Goal: Contribute content

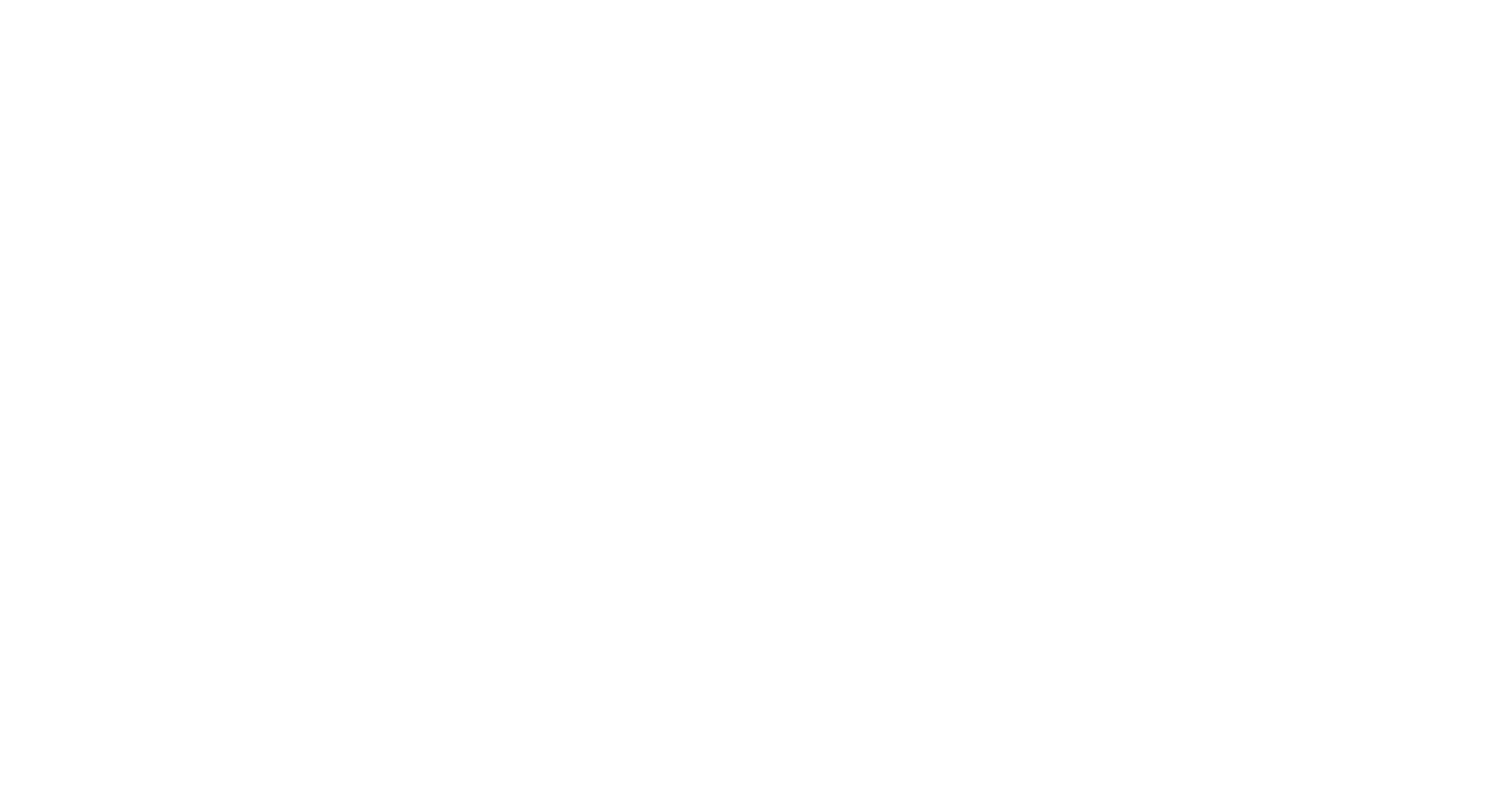
type textarea "*"
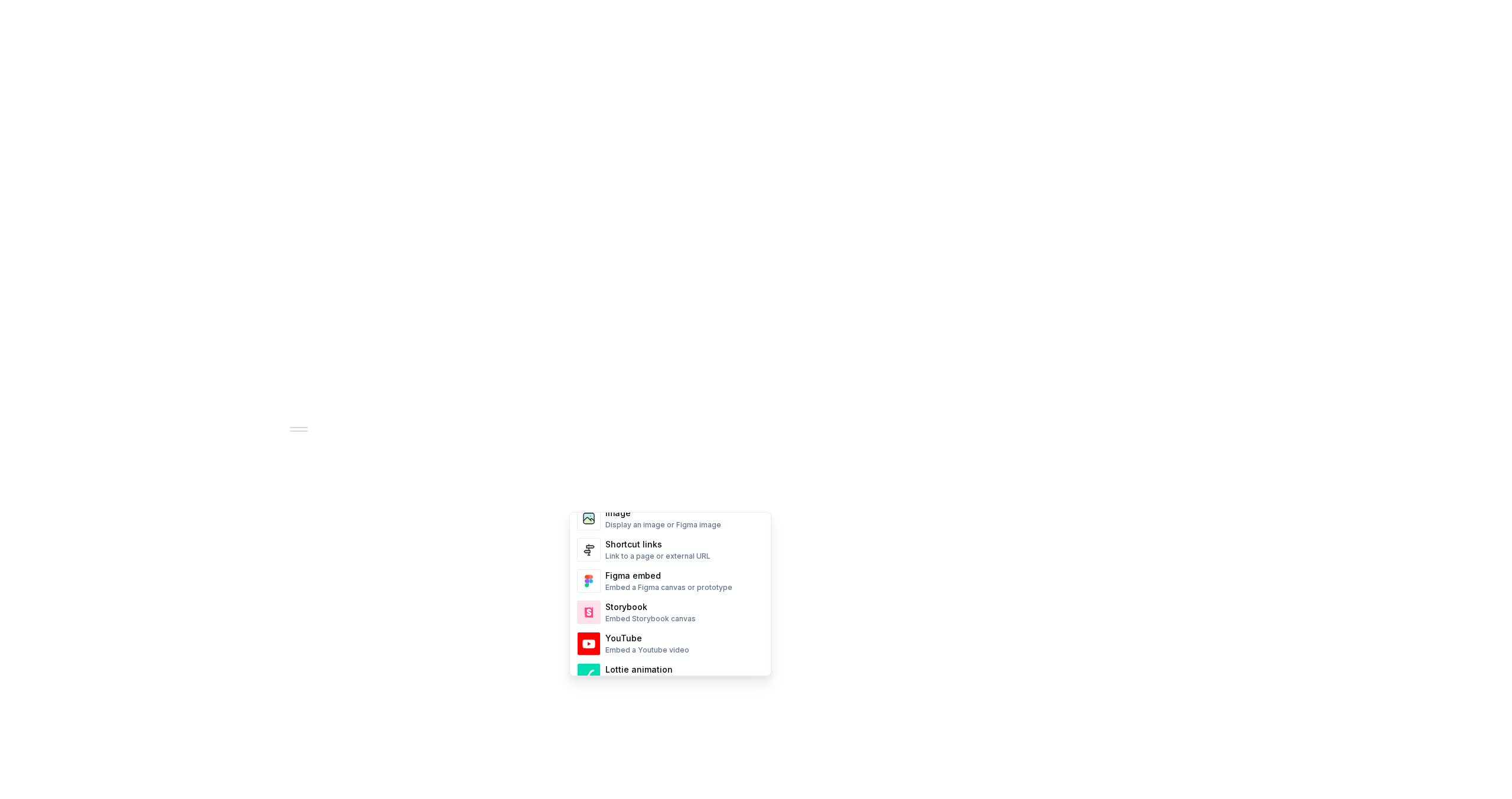
scroll to position [531, 0]
click at [644, 614] on div "Embed Storybook canvas" at bounding box center [650, 618] width 91 height 10
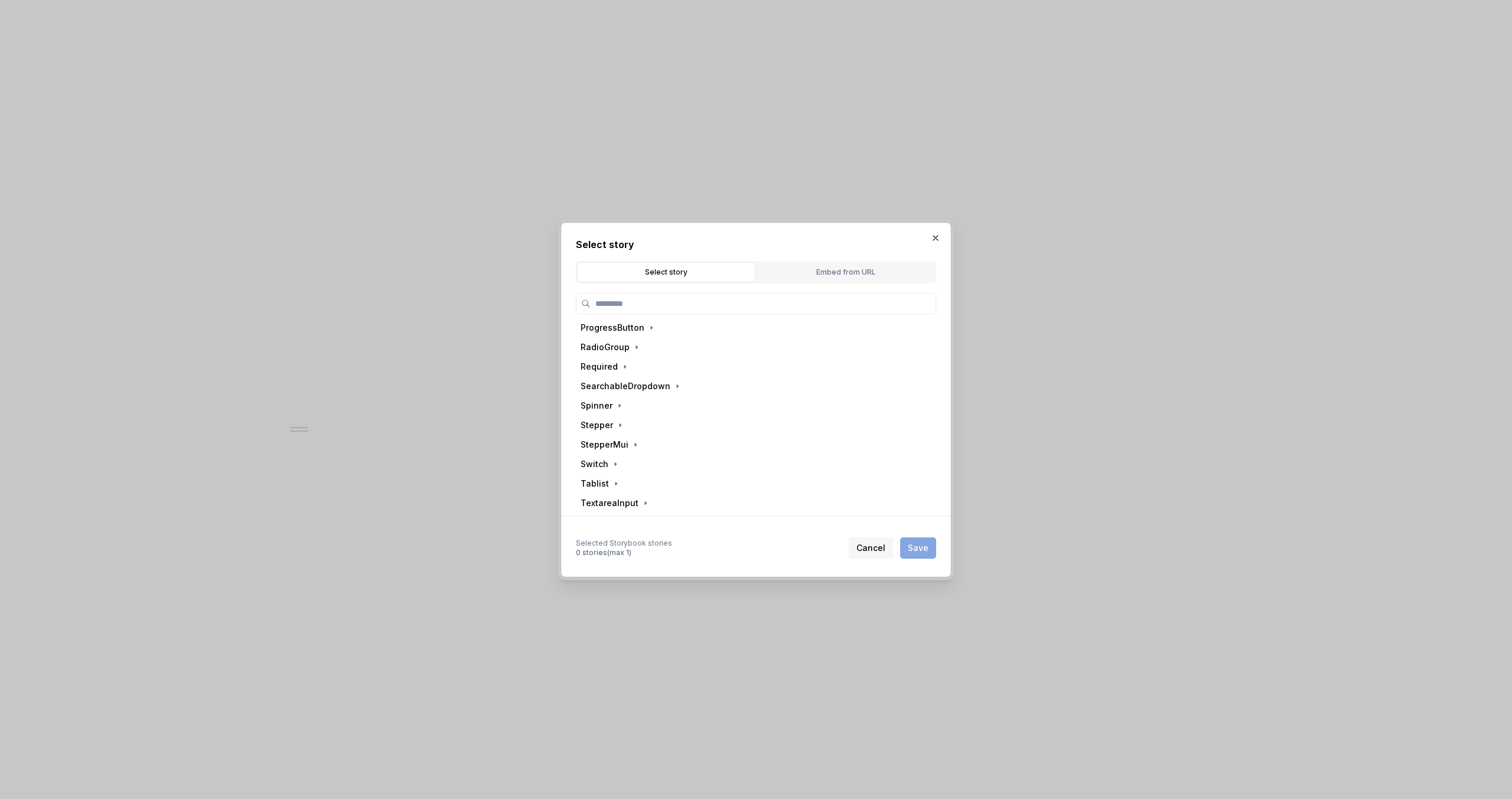
scroll to position [649, 0]
click at [616, 402] on icon "button" at bounding box center [620, 402] width 10 height 10
click at [867, 547] on span "Cancel" at bounding box center [871, 548] width 29 height 12
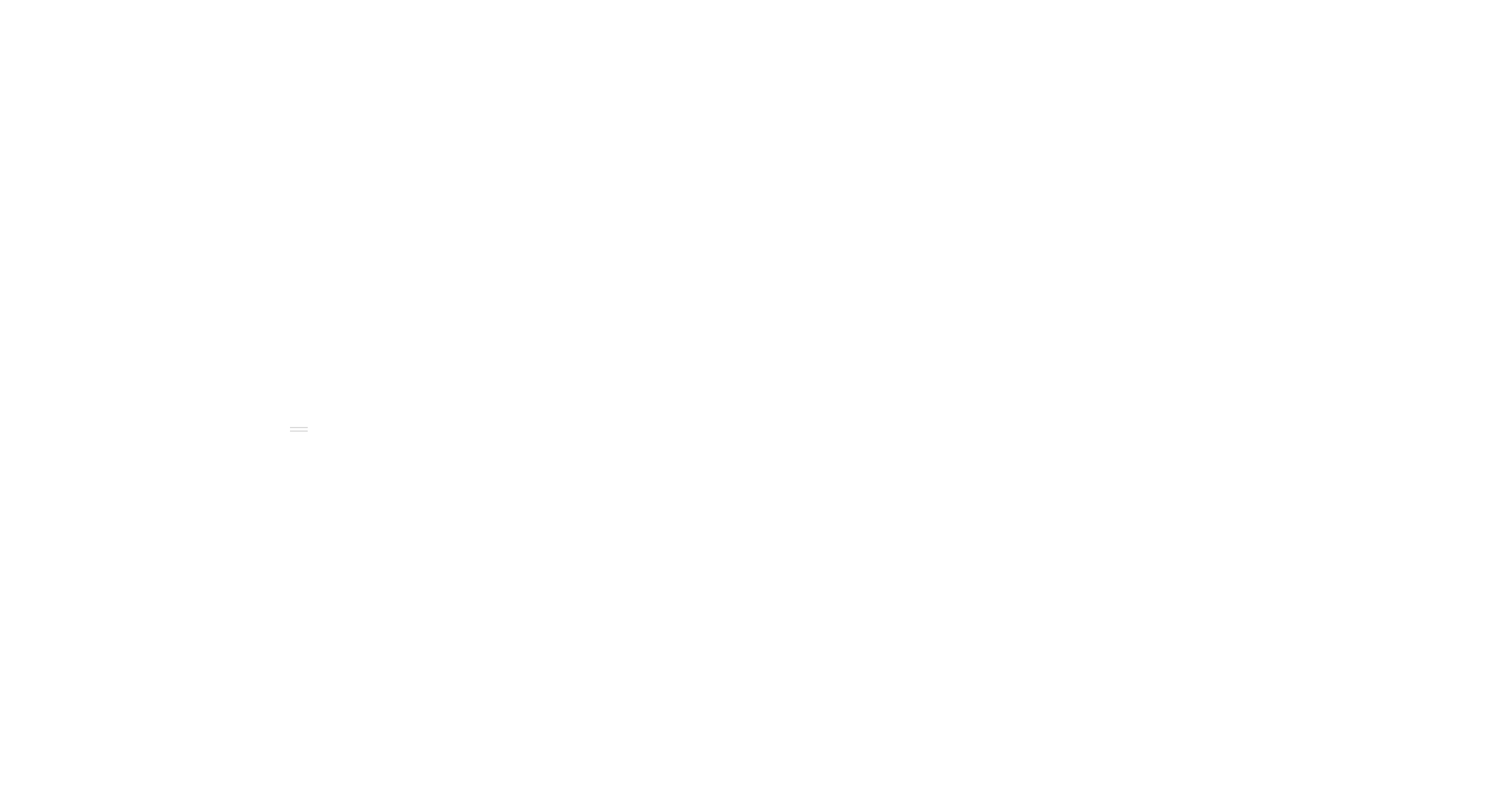
click at [582, 676] on div "Delete" at bounding box center [612, 672] width 77 height 12
type textarea "*"
